Goal: Navigation & Orientation: Find specific page/section

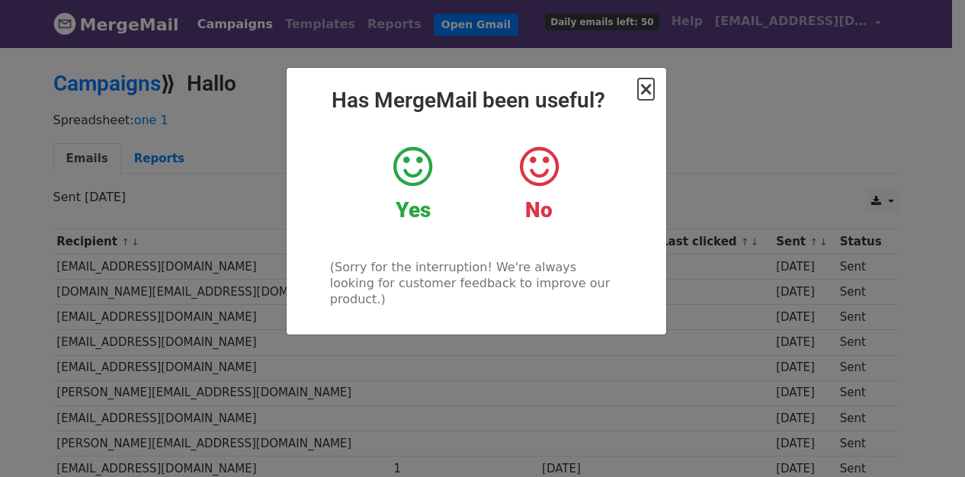
click at [642, 89] on span "×" at bounding box center [645, 88] width 15 height 21
